Goal: Complete application form

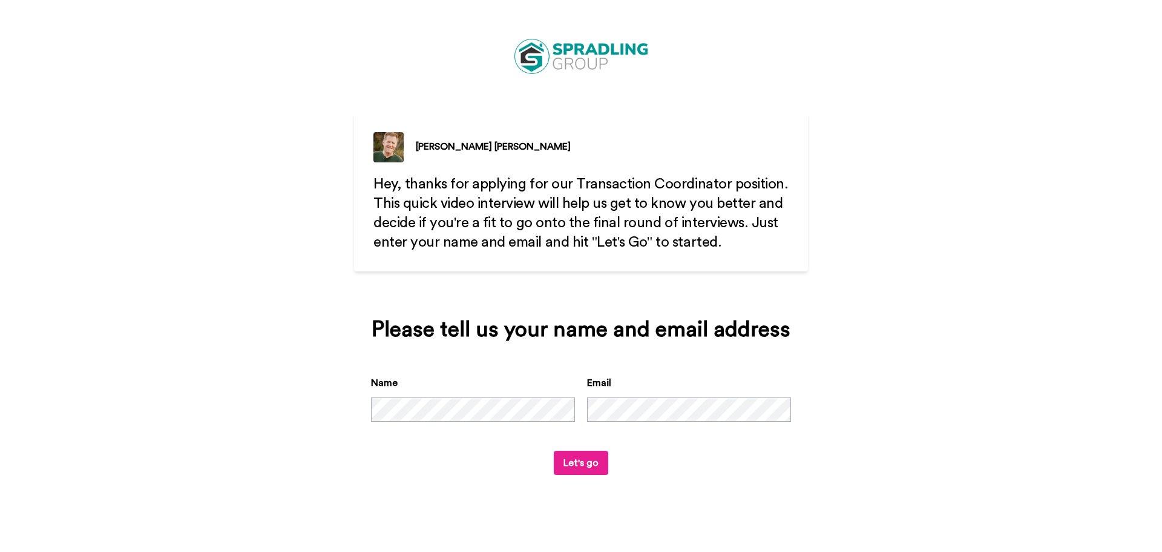
click at [595, 467] on button "Let's go" at bounding box center [581, 462] width 54 height 24
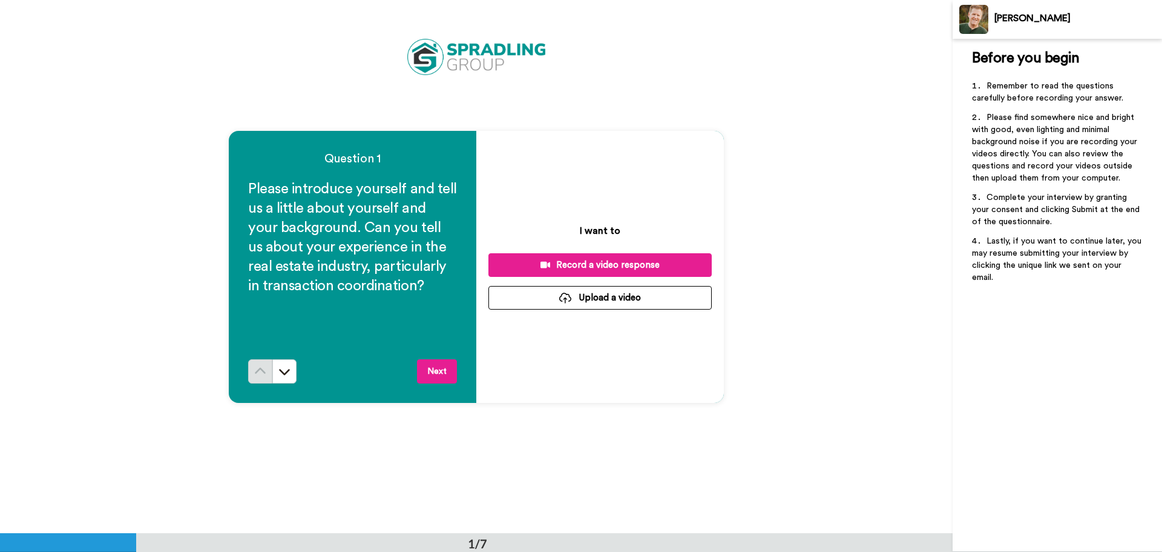
click at [593, 288] on button "Upload a video" at bounding box center [600, 298] width 223 height 24
click at [605, 300] on button "Upload a video" at bounding box center [600, 298] width 223 height 24
click at [275, 374] on button at bounding box center [284, 371] width 24 height 24
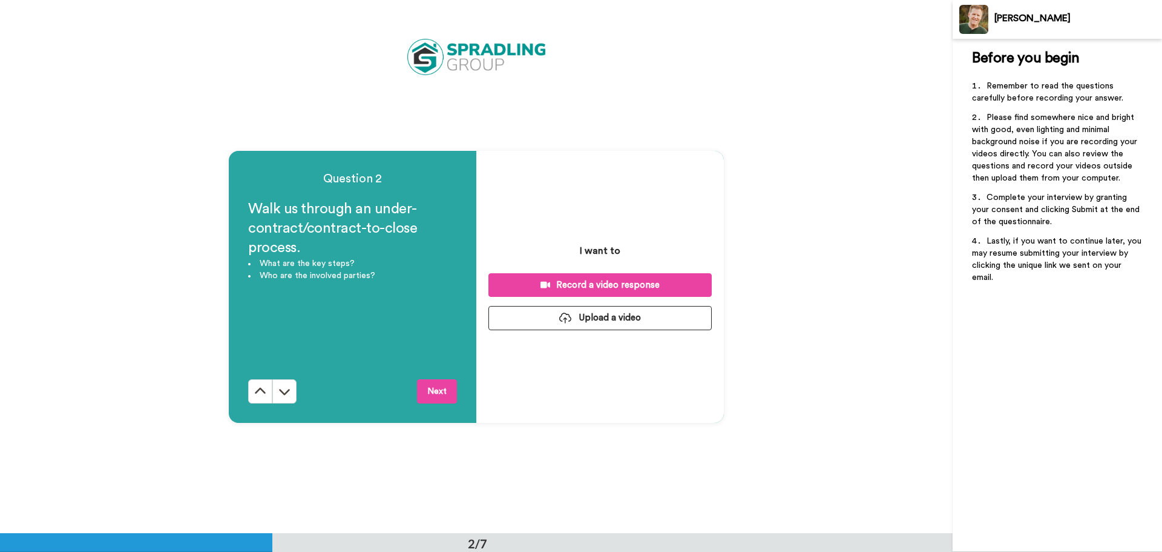
scroll to position [533, 0]
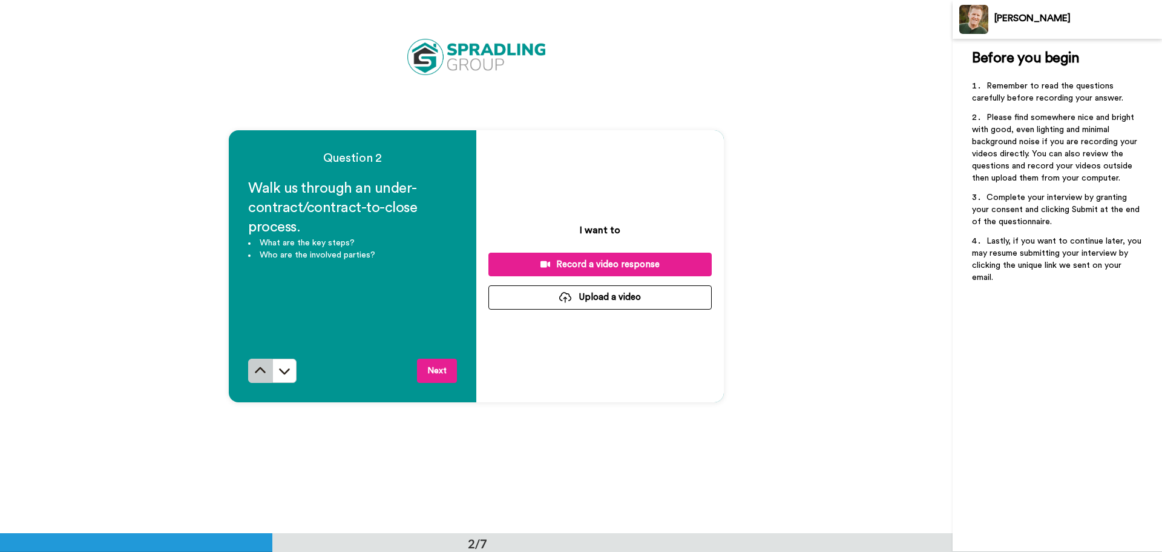
click at [260, 372] on icon at bounding box center [260, 370] width 12 height 12
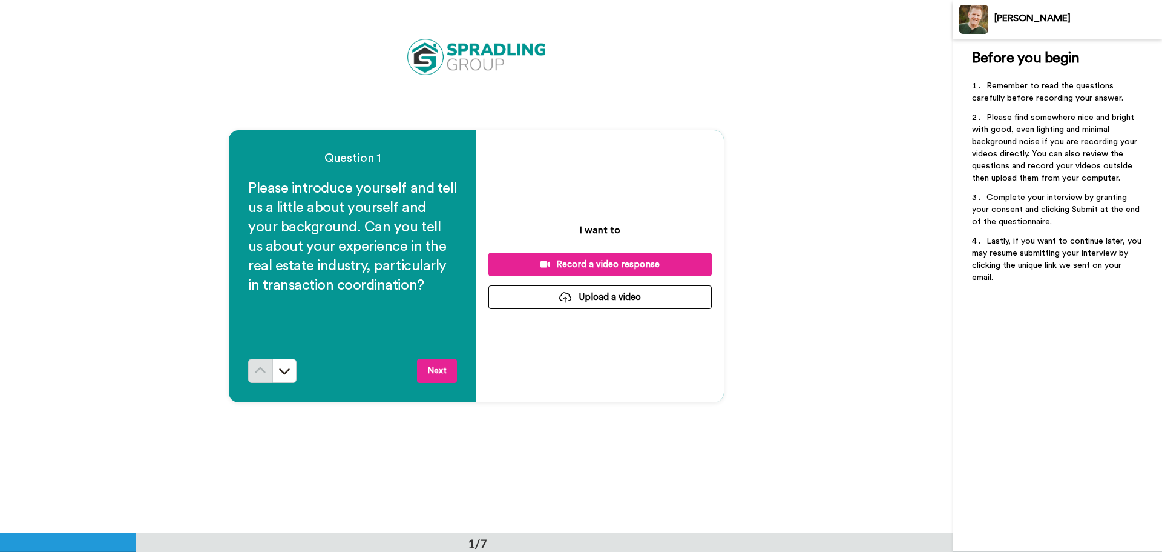
scroll to position [0, 0]
click at [635, 263] on div "Record a video response" at bounding box center [600, 265] width 204 height 13
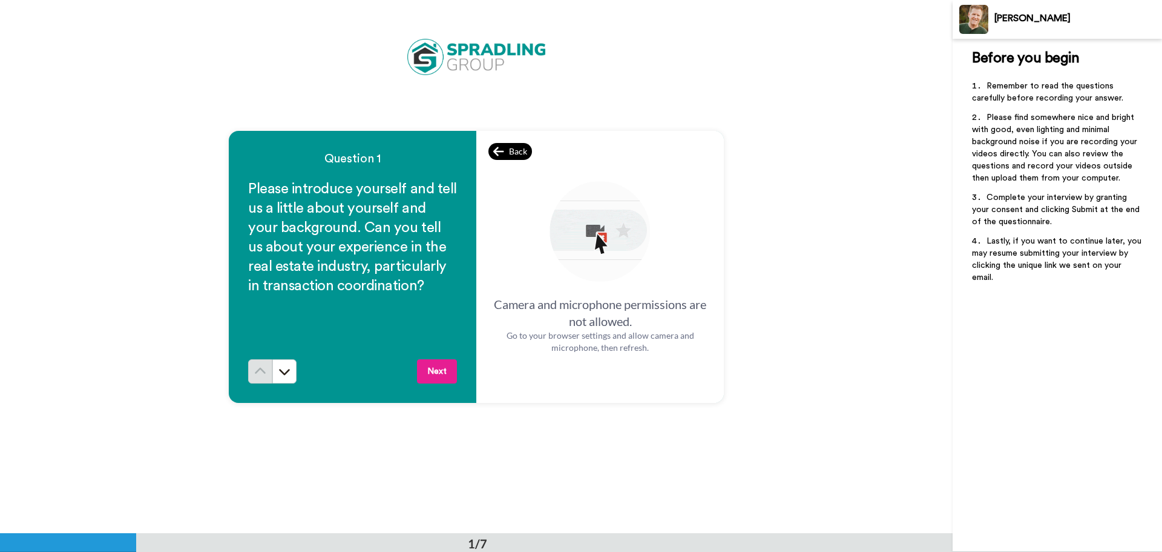
click at [509, 148] on span "Back" at bounding box center [518, 151] width 18 height 12
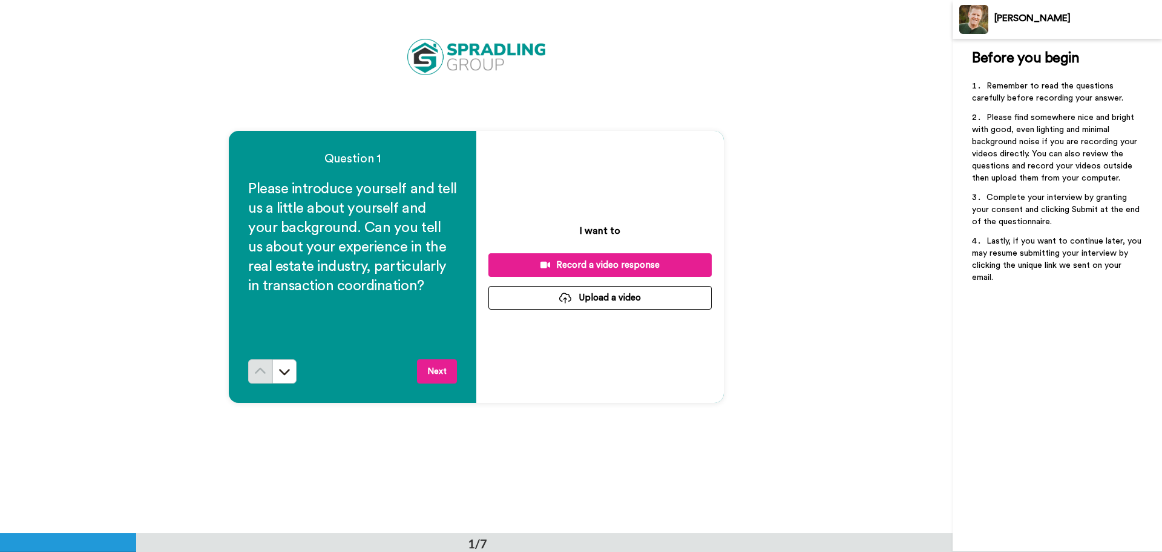
click at [608, 292] on button "Upload a video" at bounding box center [600, 298] width 223 height 24
click at [583, 263] on div "Record a video response" at bounding box center [600, 265] width 204 height 13
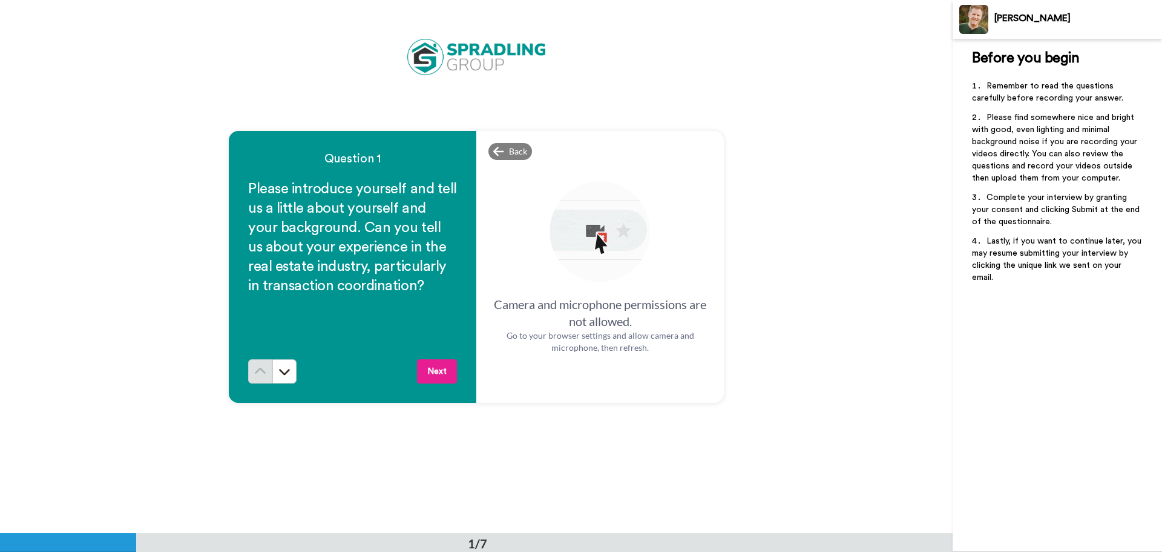
click at [423, 374] on button "Next" at bounding box center [437, 371] width 40 height 24
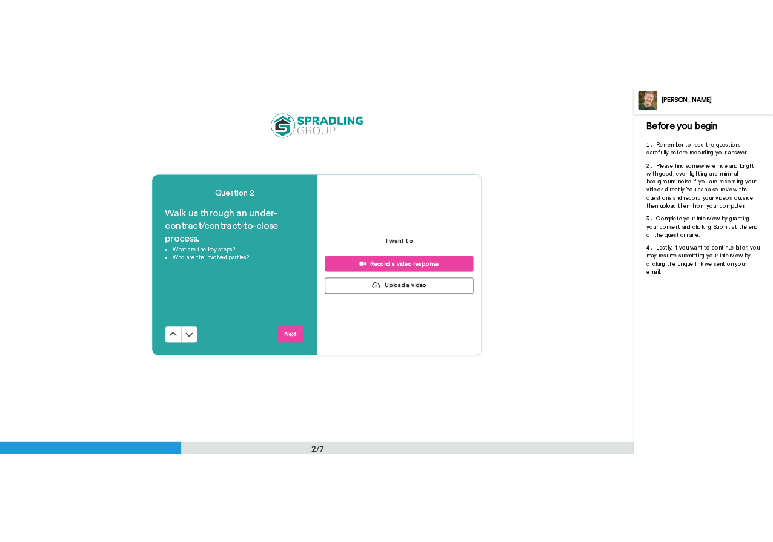
scroll to position [533, 0]
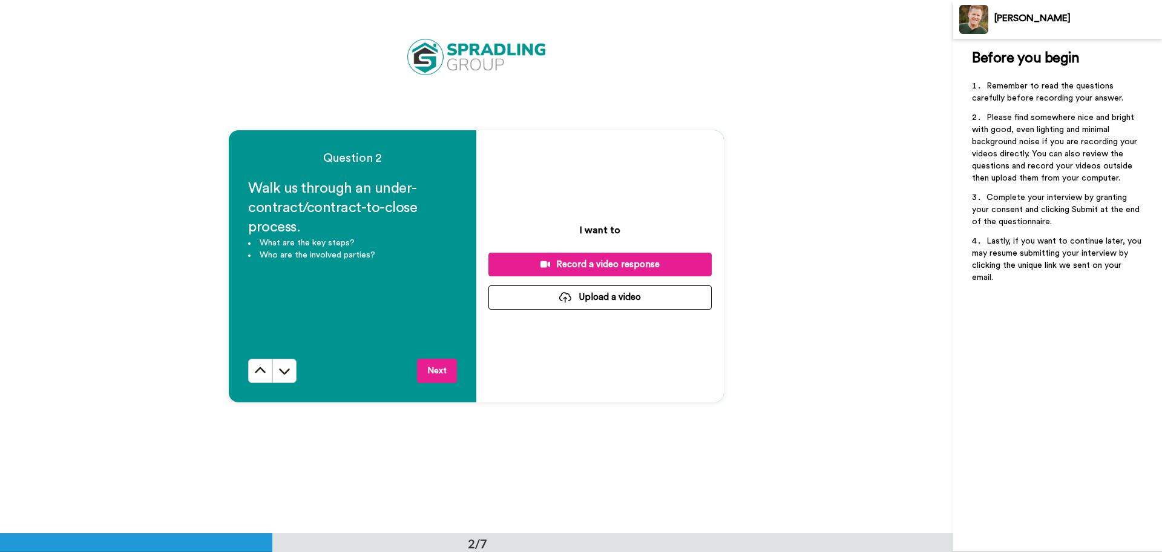
click at [544, 262] on icon at bounding box center [546, 264] width 10 height 7
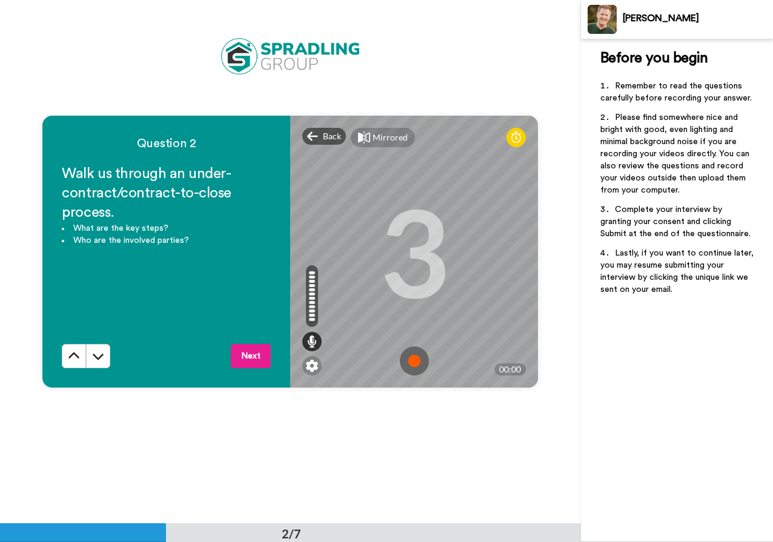
scroll to position [519, 0]
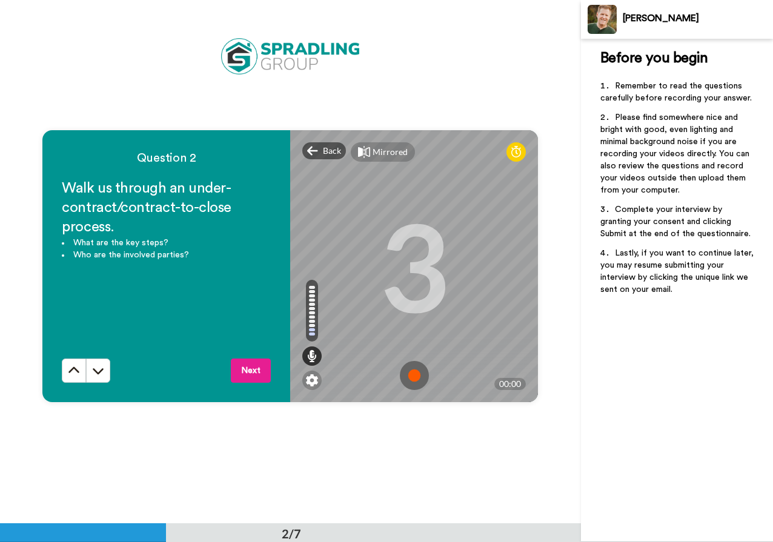
click at [416, 377] on img at bounding box center [414, 375] width 29 height 29
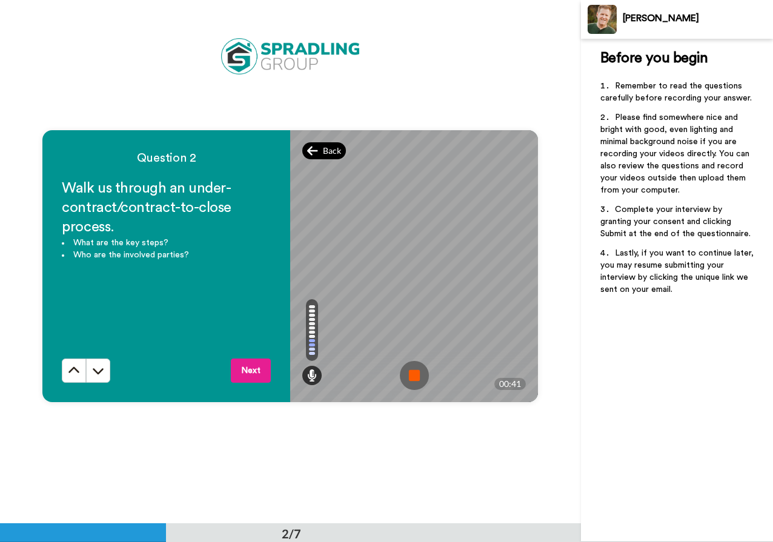
click at [308, 148] on icon at bounding box center [312, 150] width 10 height 9
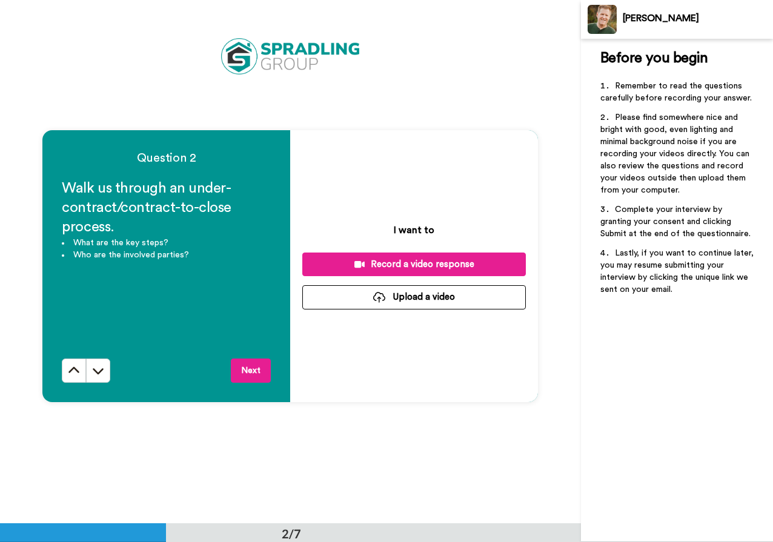
click at [404, 266] on div "Record a video response" at bounding box center [414, 264] width 204 height 13
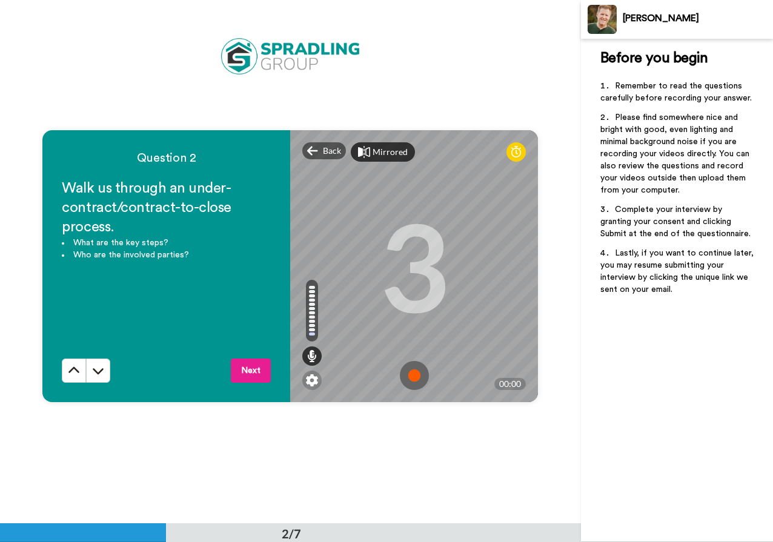
click at [380, 148] on div "Mirrored" at bounding box center [389, 152] width 35 height 12
click at [380, 148] on div "Mirror" at bounding box center [385, 152] width 26 height 12
click at [518, 152] on div at bounding box center [515, 151] width 19 height 19
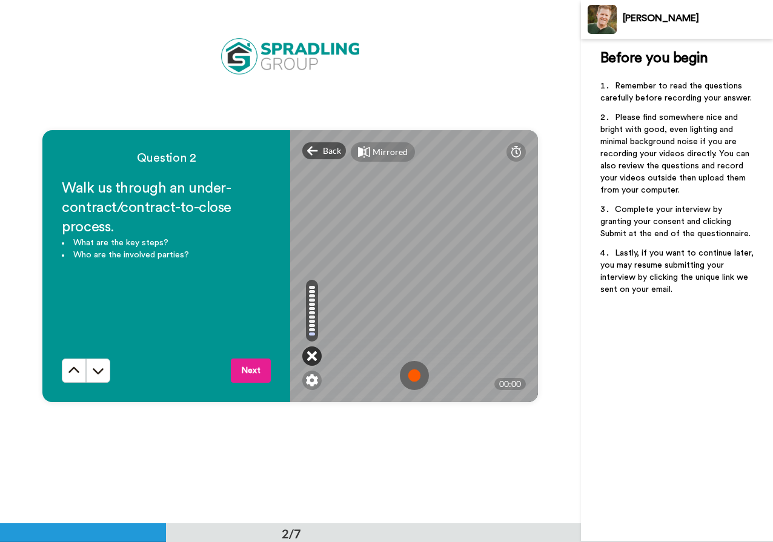
click at [307, 357] on icon at bounding box center [312, 356] width 10 height 12
click at [409, 375] on img at bounding box center [414, 375] width 29 height 29
click at [418, 369] on img at bounding box center [414, 375] width 29 height 29
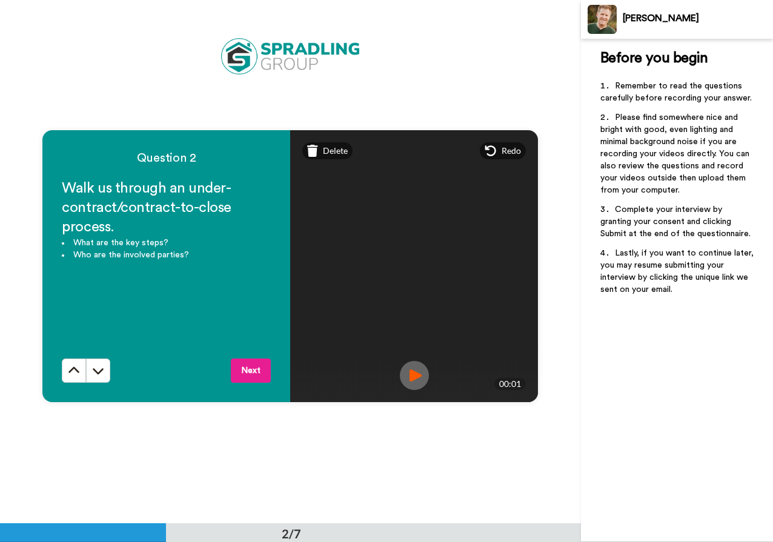
click at [404, 372] on img at bounding box center [414, 375] width 29 height 29
click at [407, 370] on img at bounding box center [414, 375] width 29 height 29
click at [314, 150] on icon at bounding box center [312, 151] width 11 height 12
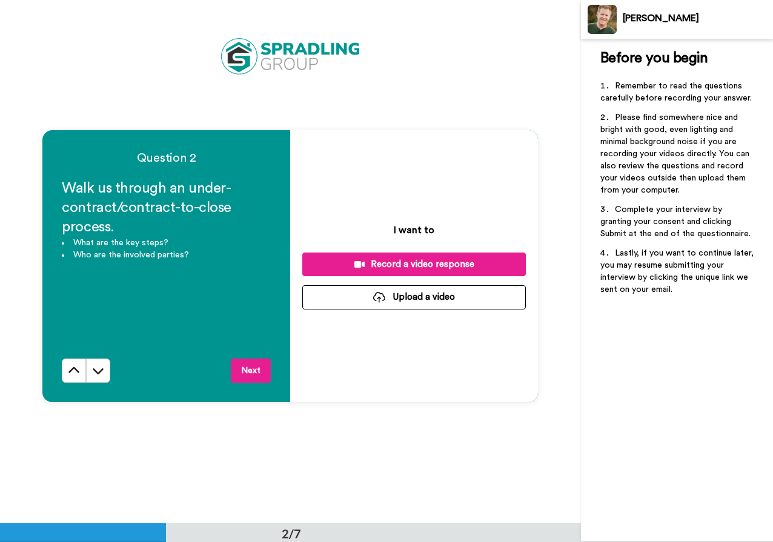
click at [423, 264] on div "Record a video response" at bounding box center [414, 264] width 204 height 13
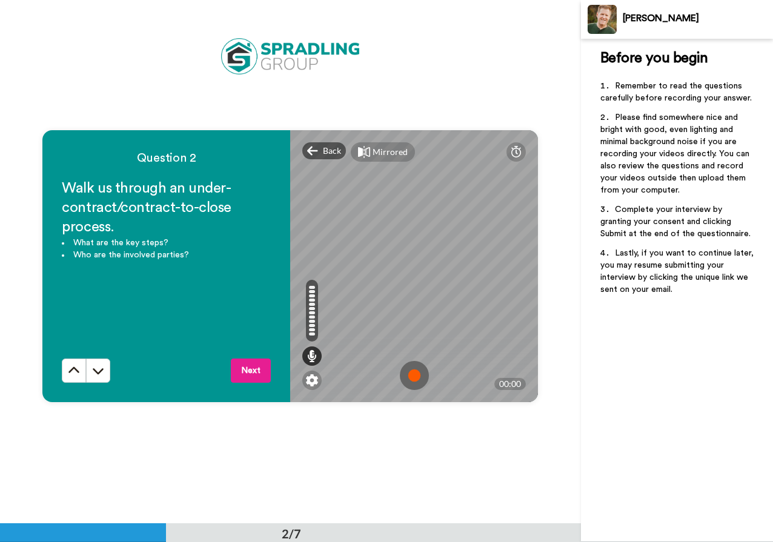
click at [506, 143] on div "Mirrored Redo" at bounding box center [414, 152] width 248 height 44
click at [506, 146] on div at bounding box center [515, 151] width 19 height 19
click at [416, 370] on img at bounding box center [414, 375] width 29 height 29
click at [409, 376] on img at bounding box center [414, 375] width 29 height 29
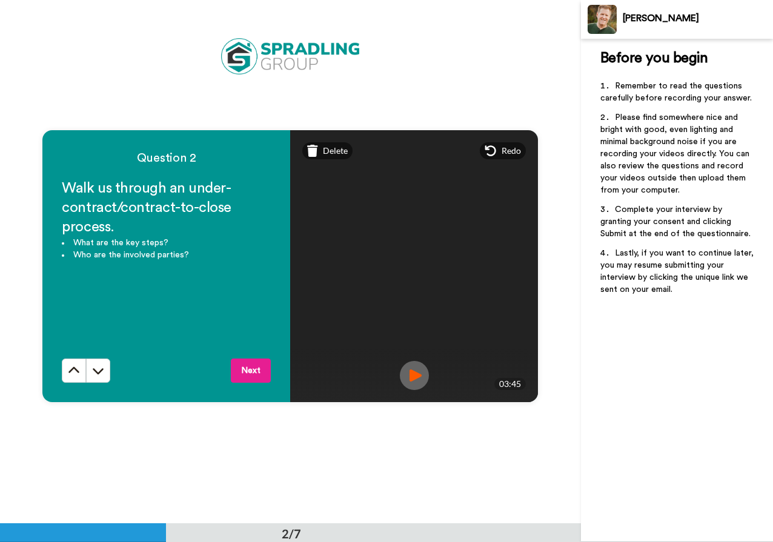
click at [404, 376] on img at bounding box center [414, 375] width 29 height 29
click at [409, 373] on img at bounding box center [414, 375] width 29 height 29
click at [248, 366] on button "Next" at bounding box center [251, 370] width 40 height 24
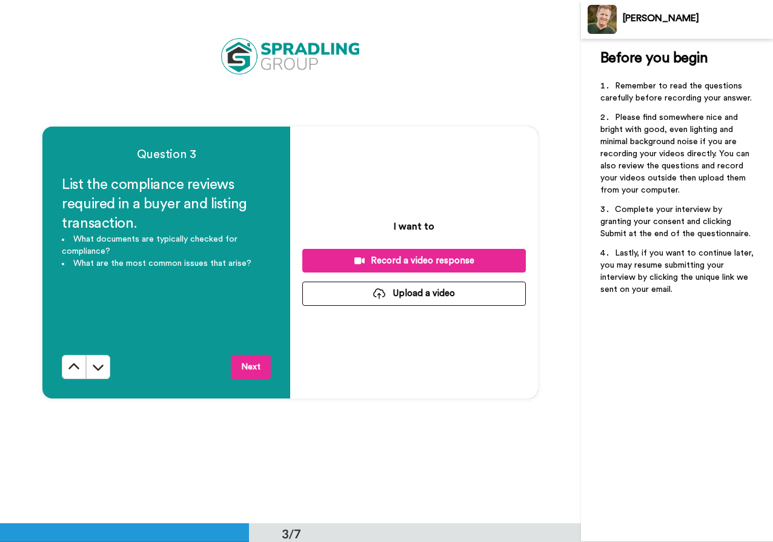
scroll to position [1047, 0]
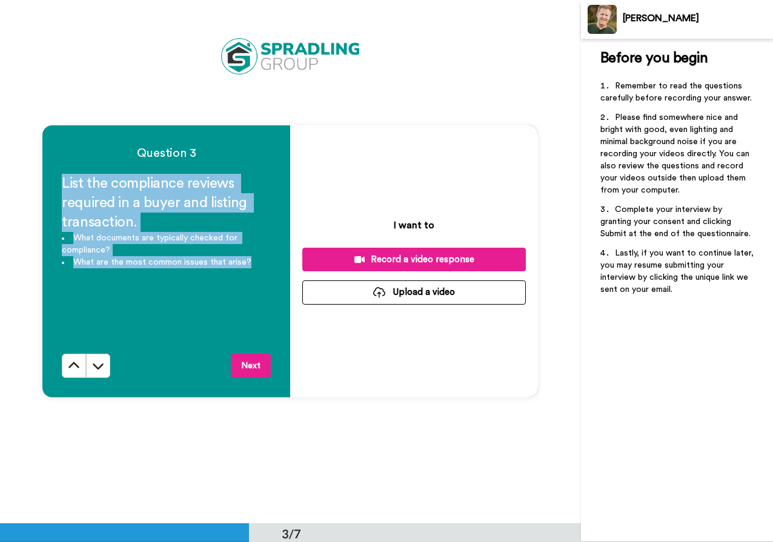
drag, startPoint x: 248, startPoint y: 265, endPoint x: 52, endPoint y: 190, distance: 210.0
click at [52, 190] on div "Question 3 List the compliance reviews required in a buyer and listing transact…" at bounding box center [166, 261] width 248 height 272
copy div "List the compliance reviews required in a buyer and listing transaction. What d…"
click at [469, 260] on div "Record a video response" at bounding box center [414, 259] width 204 height 13
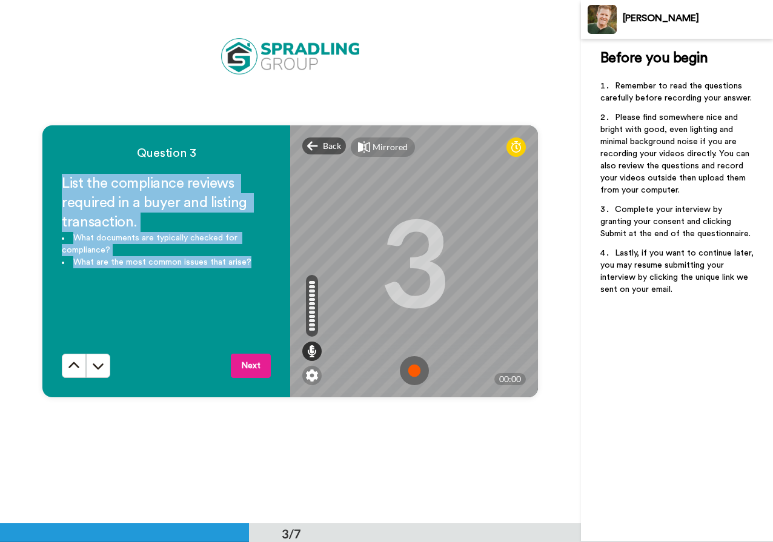
click at [411, 360] on img at bounding box center [414, 370] width 29 height 29
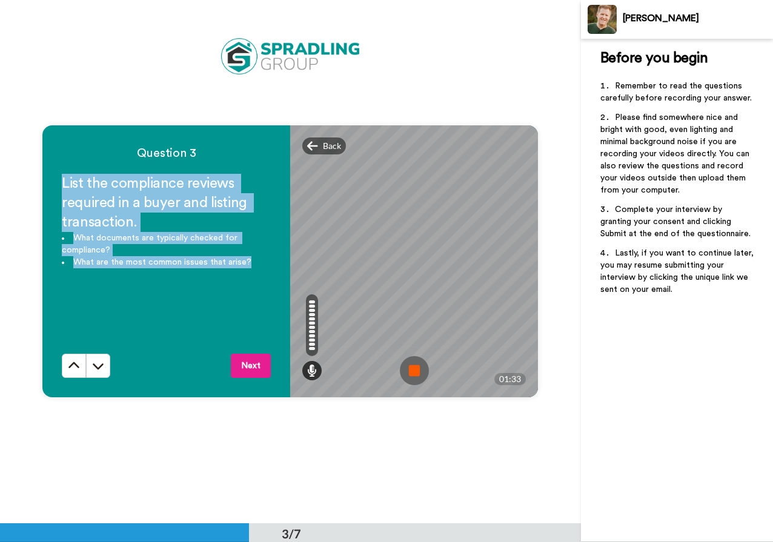
click at [410, 363] on img at bounding box center [414, 370] width 29 height 29
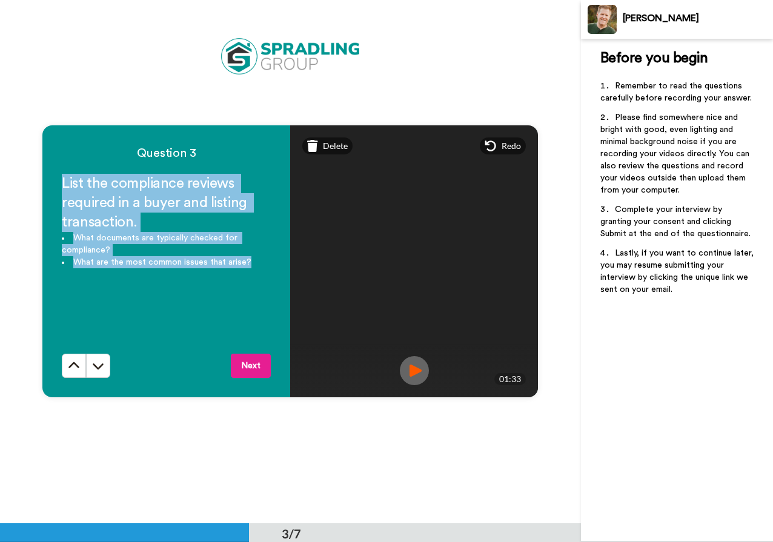
click at [257, 365] on button "Next" at bounding box center [251, 366] width 40 height 24
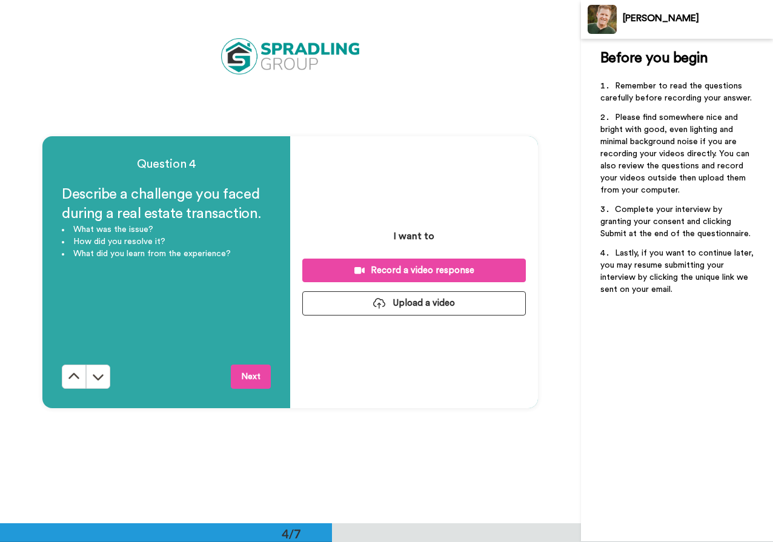
scroll to position [1570, 0]
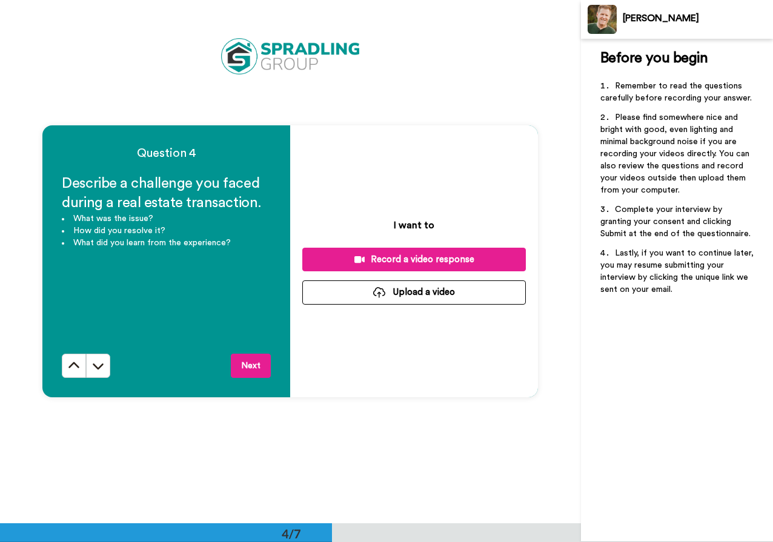
click at [404, 258] on div "Record a video response" at bounding box center [414, 259] width 204 height 13
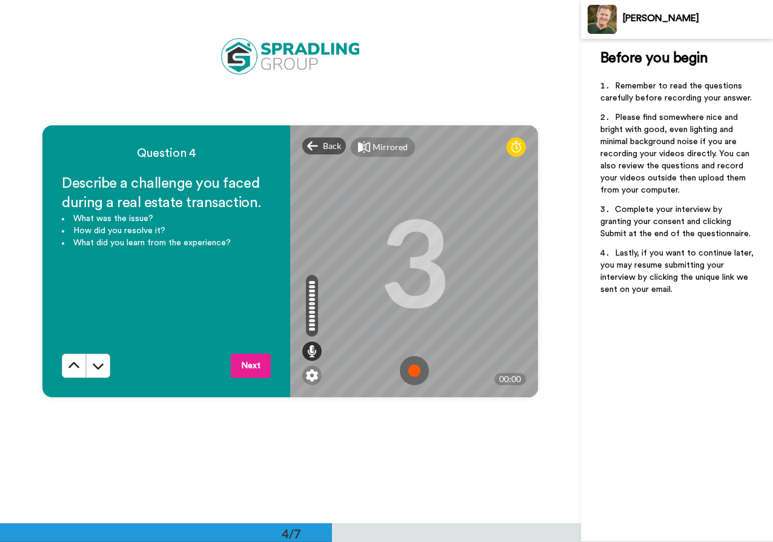
click at [413, 368] on img at bounding box center [414, 370] width 29 height 29
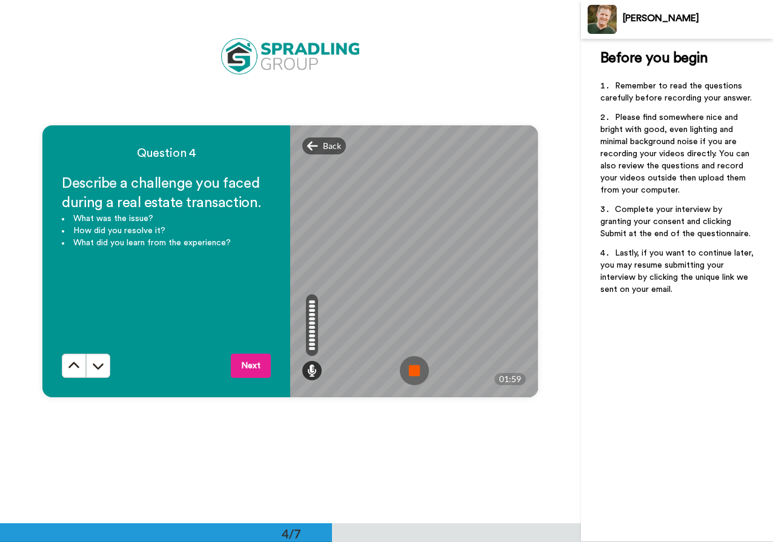
click at [413, 366] on img at bounding box center [414, 370] width 29 height 29
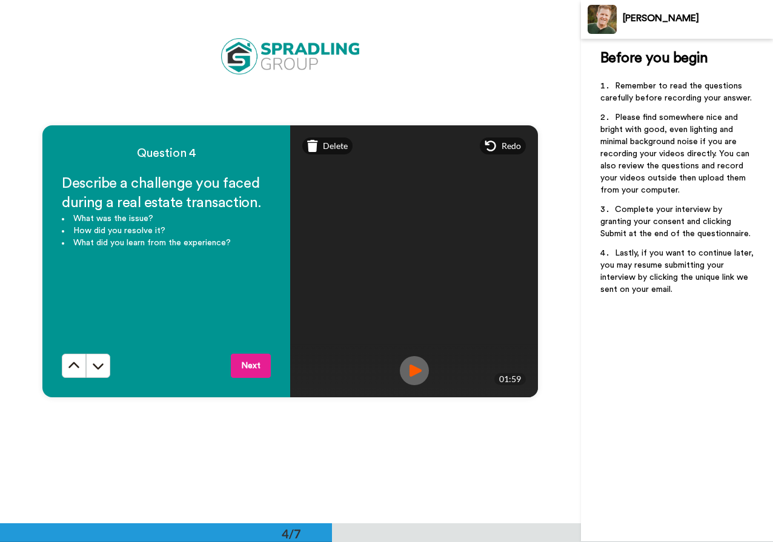
click at [254, 365] on button "Next" at bounding box center [251, 366] width 40 height 24
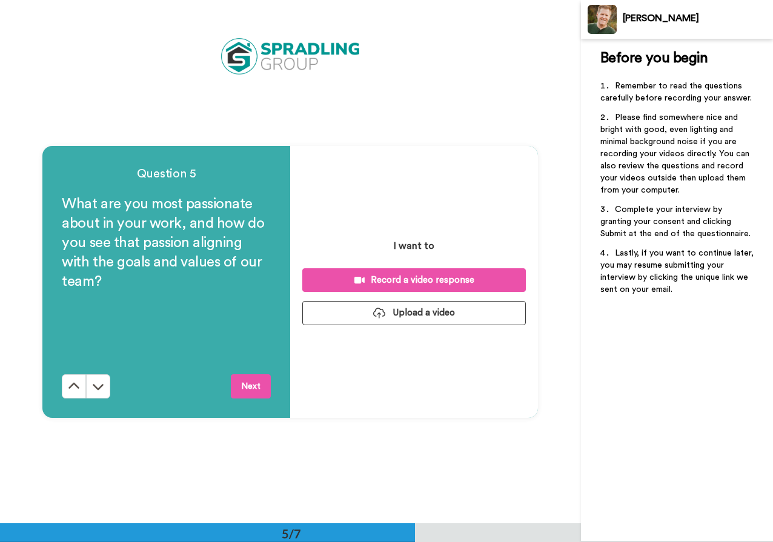
scroll to position [2093, 0]
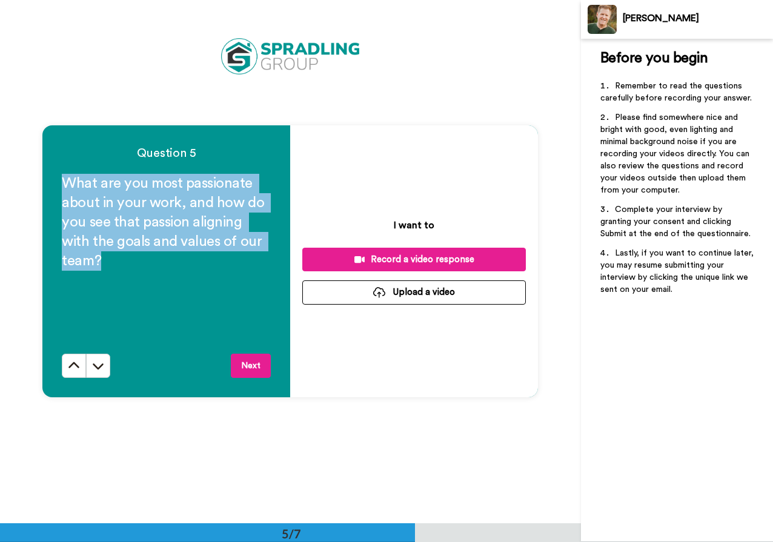
copy span "What are you most passionate about in your work, and how do you see that passio…"
drag, startPoint x: 105, startPoint y: 258, endPoint x: 45, endPoint y: 188, distance: 91.5
click at [45, 188] on div "Question 5 What are you most passionate about in your work, and how do you see …" at bounding box center [166, 261] width 248 height 272
click at [400, 257] on div "Record a video response" at bounding box center [414, 259] width 204 height 13
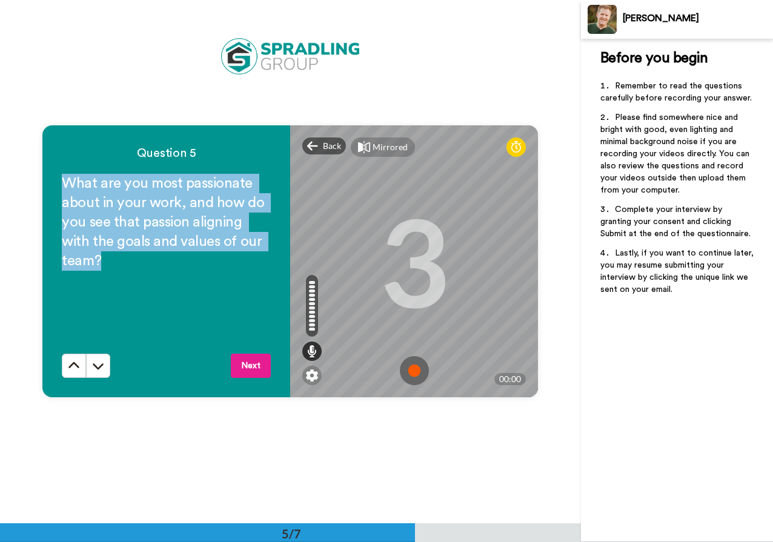
click at [407, 366] on img at bounding box center [414, 370] width 29 height 29
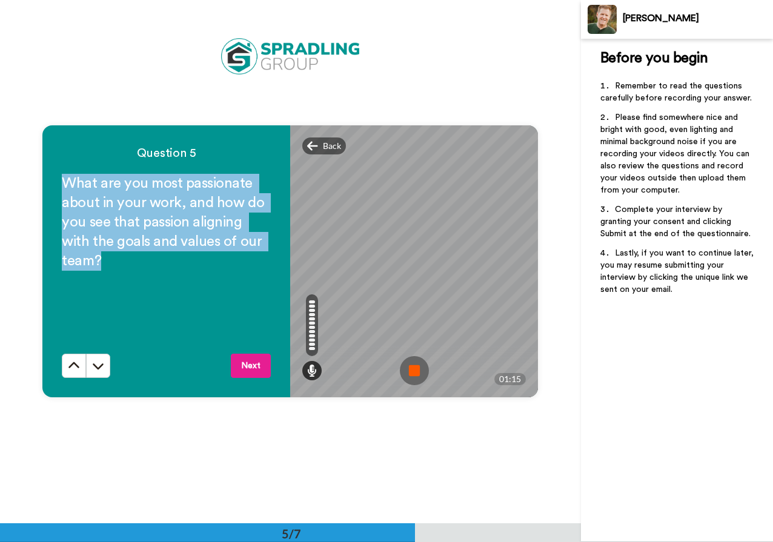
click at [422, 364] on img at bounding box center [414, 370] width 29 height 29
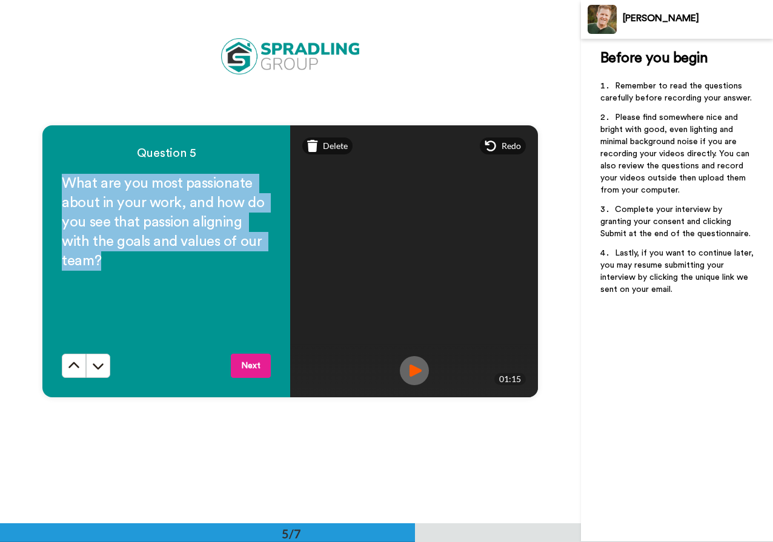
click at [247, 363] on button "Next" at bounding box center [251, 366] width 40 height 24
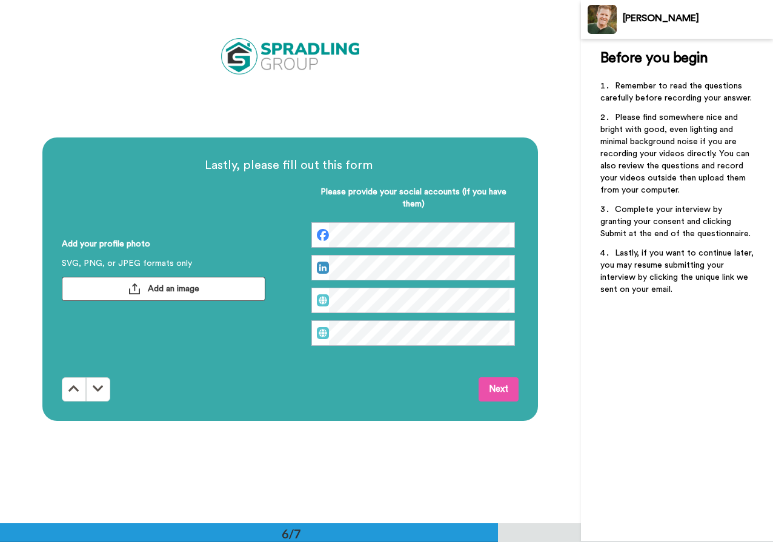
scroll to position [2616, 0]
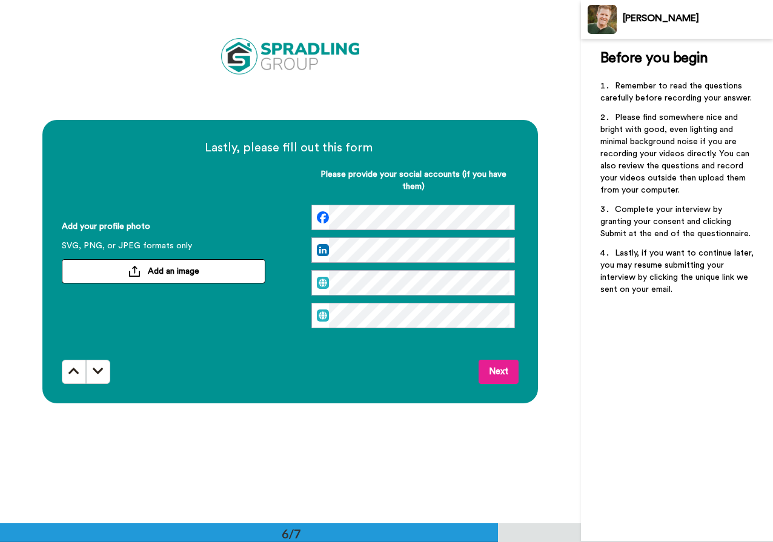
click at [196, 263] on button "Add an image" at bounding box center [163, 271] width 203 height 24
click at [496, 368] on button "Next" at bounding box center [498, 372] width 40 height 24
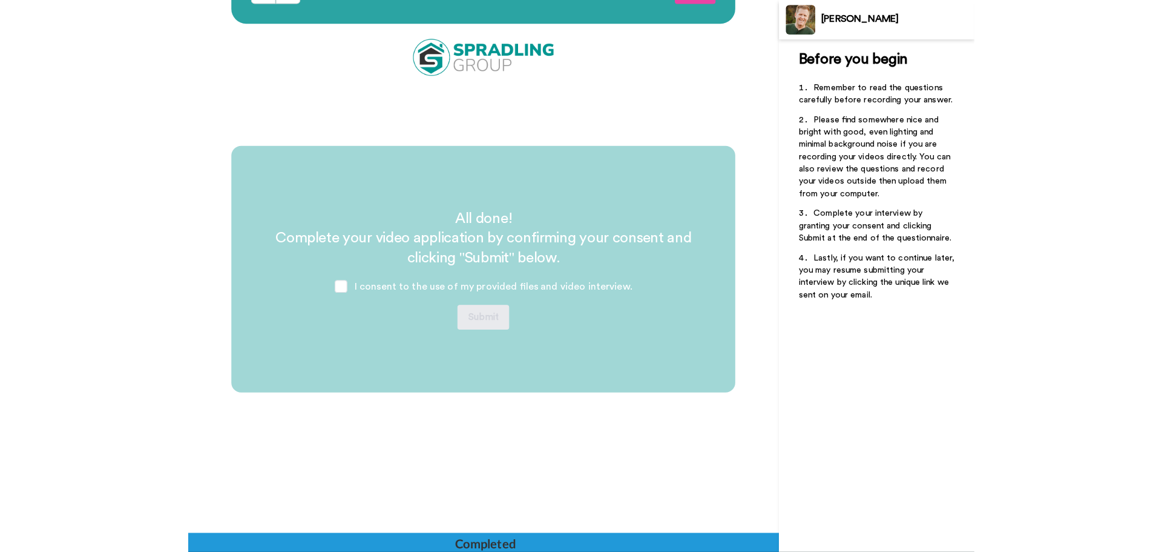
scroll to position [2999, 0]
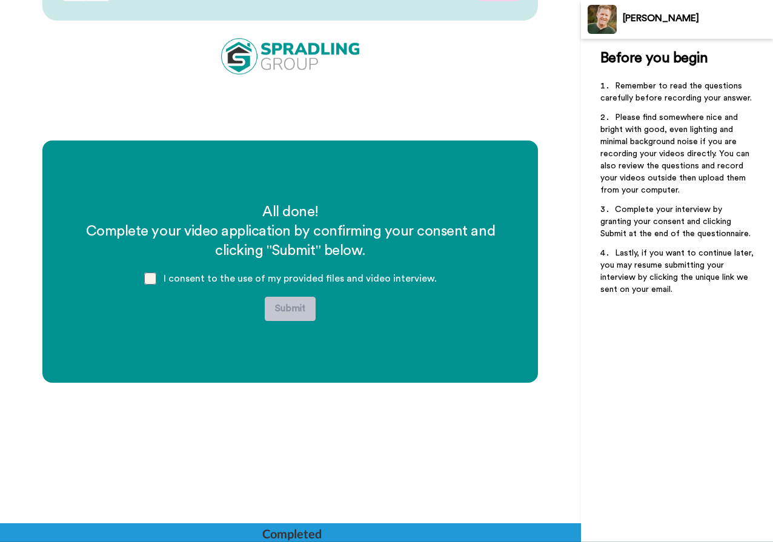
click at [148, 279] on span at bounding box center [150, 278] width 12 height 12
click at [297, 309] on button "Submit" at bounding box center [290, 309] width 51 height 24
